Goal: Navigation & Orientation: Go to known website

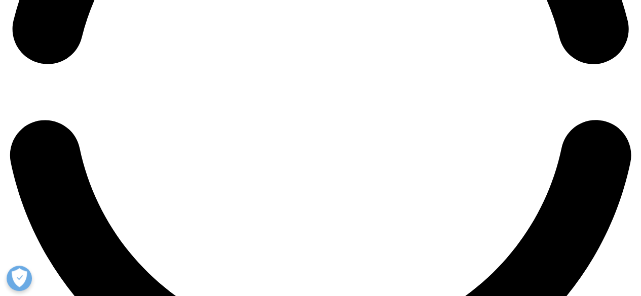
scroll to position [1481, 0]
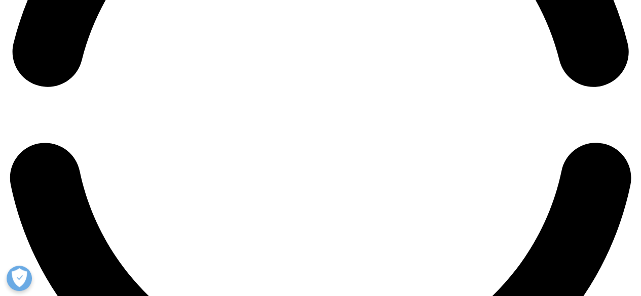
drag, startPoint x: 323, startPoint y: 177, endPoint x: 318, endPoint y: 174, distance: 5.7
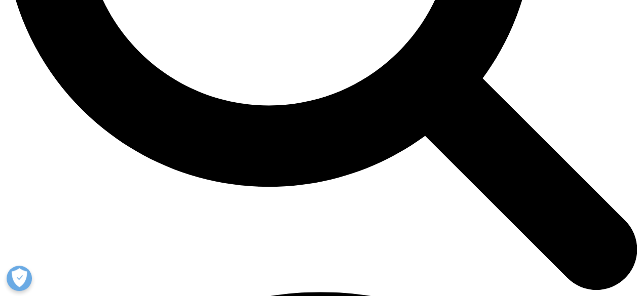
scroll to position [996, 0]
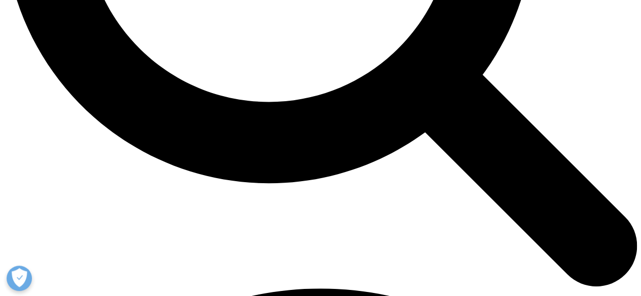
drag, startPoint x: 44, startPoint y: 11, endPoint x: 34, endPoint y: 14, distance: 9.5
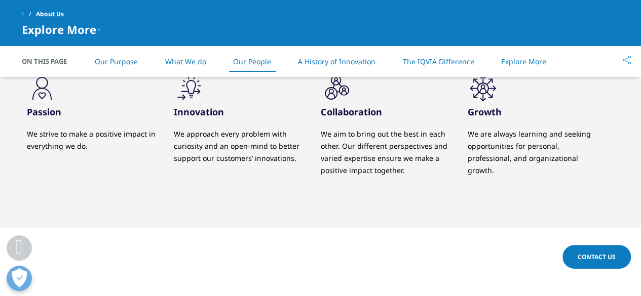
click at [29, 16] on link at bounding box center [29, 14] width 14 height 18
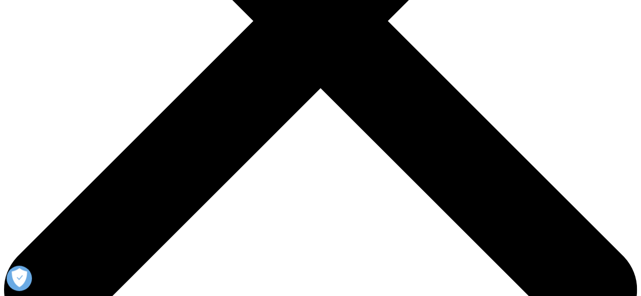
scroll to position [308, 0]
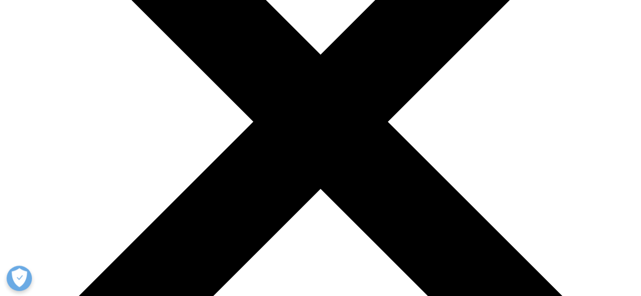
scroll to position [204, 0]
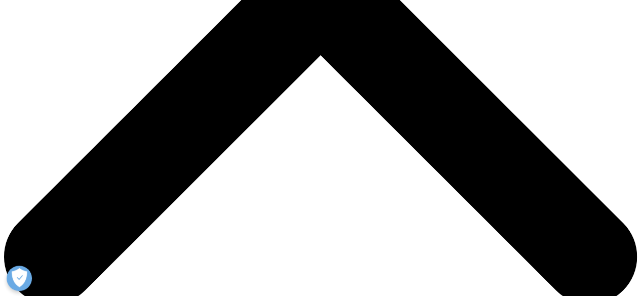
scroll to position [348, 0]
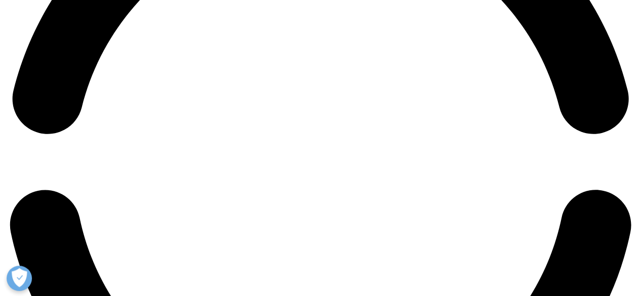
scroll to position [1438, 0]
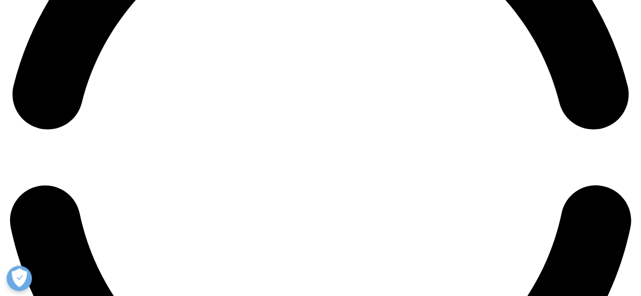
drag, startPoint x: 638, startPoint y: 113, endPoint x: 634, endPoint y: 219, distance: 106.5
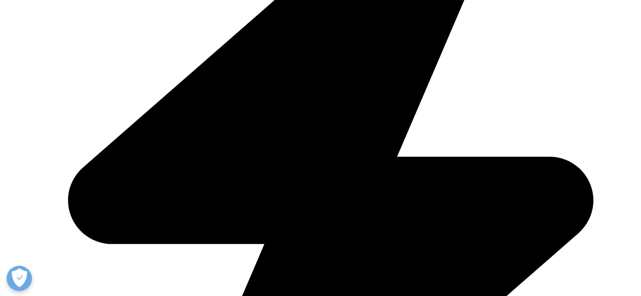
scroll to position [0, 0]
